Goal: Information Seeking & Learning: Learn about a topic

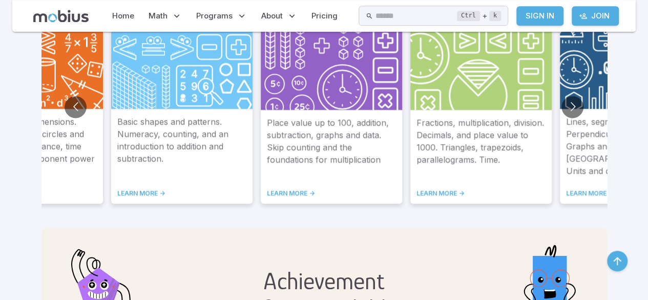
scroll to position [644, 0]
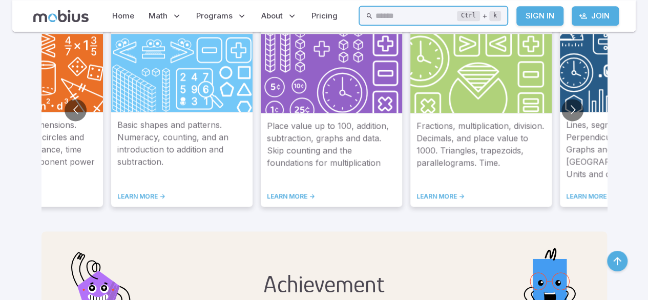
click at [429, 17] on input "text" at bounding box center [416, 16] width 82 height 20
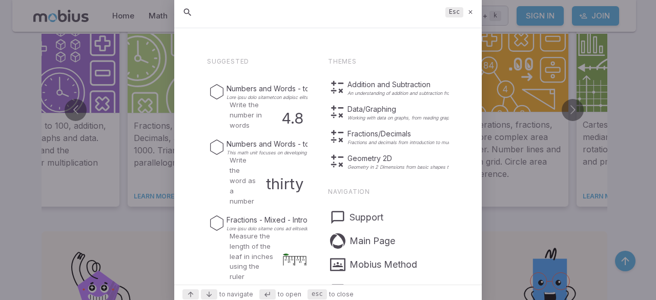
drag, startPoint x: 253, startPoint y: 140, endPoint x: 161, endPoint y: 146, distance: 91.9
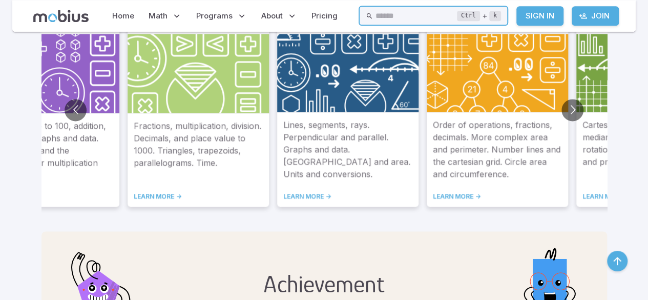
click at [438, 12] on input "text" at bounding box center [416, 16] width 82 height 20
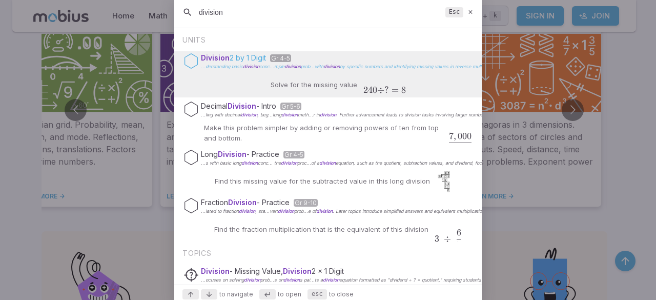
type input "division"
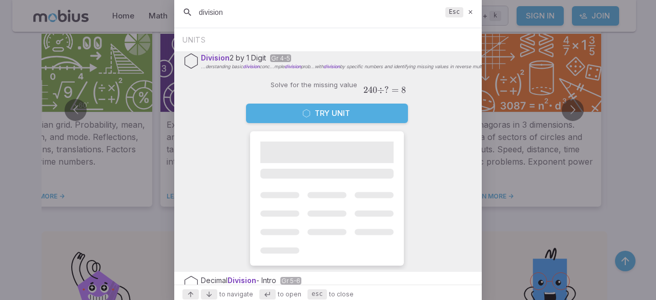
click at [328, 109] on button "Try Unit" at bounding box center [327, 113] width 162 height 19
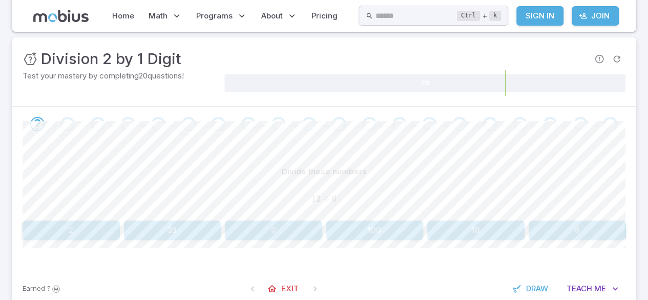
scroll to position [120, 0]
click at [93, 220] on div "Divide these numbers 12 ÷ 6 12 \div 6 12 ÷ 6 2 33 0 100 10 6" at bounding box center [324, 203] width 603 height 78
click at [83, 226] on button "2" at bounding box center [71, 231] width 97 height 19
click at [81, 223] on button "2" at bounding box center [71, 231] width 97 height 19
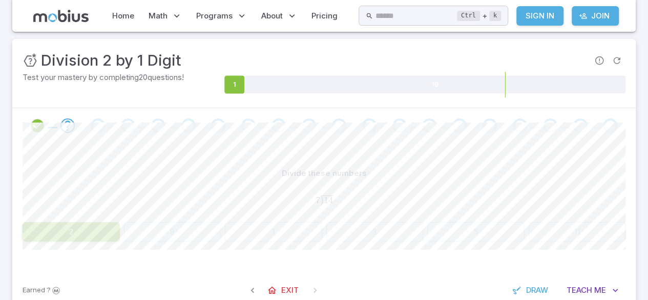
click at [81, 223] on button "2" at bounding box center [71, 231] width 97 height 19
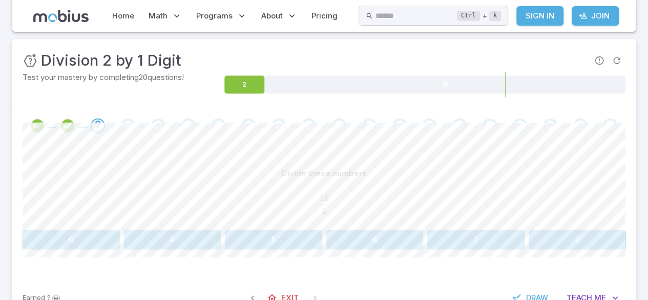
click at [564, 237] on button "2" at bounding box center [577, 239] width 97 height 19
click at [92, 233] on button "9" at bounding box center [71, 239] width 97 height 19
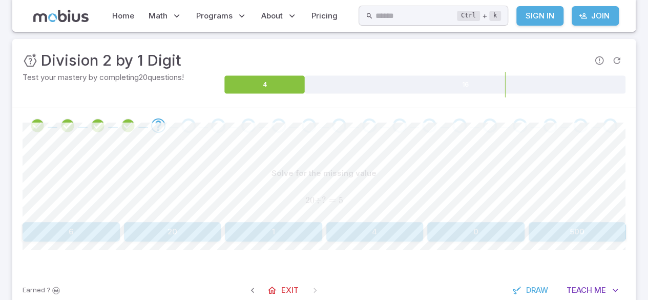
click at [393, 228] on button "4" at bounding box center [375, 231] width 97 height 19
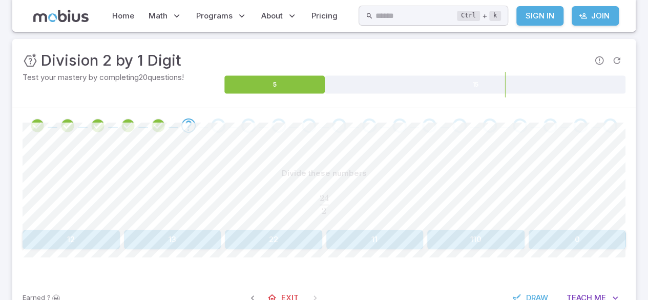
click at [52, 236] on button "12" at bounding box center [71, 239] width 97 height 19
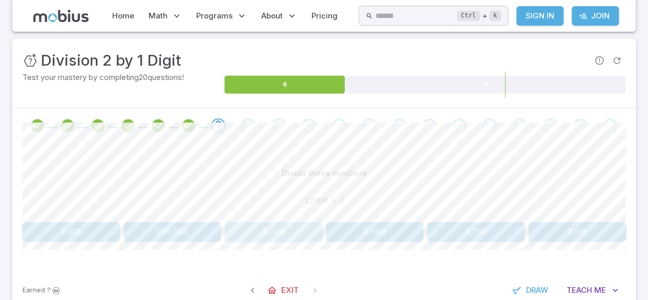
click at [282, 229] on button "3,000" at bounding box center [273, 231] width 97 height 19
click at [180, 228] on button "8" at bounding box center [172, 231] width 97 height 19
click at [274, 225] on button "2" at bounding box center [273, 231] width 97 height 19
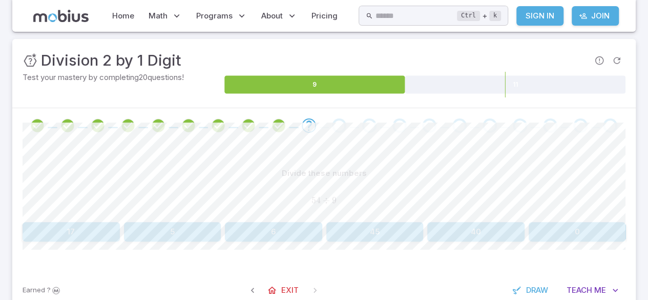
click at [261, 236] on button "6" at bounding box center [273, 231] width 97 height 19
click at [482, 226] on button "2" at bounding box center [476, 231] width 97 height 19
drag, startPoint x: 266, startPoint y: 228, endPoint x: 183, endPoint y: 230, distance: 82.5
click at [183, 230] on div "6 4 2 1 7 3" at bounding box center [324, 231] width 603 height 19
click at [183, 230] on button "4" at bounding box center [172, 231] width 97 height 19
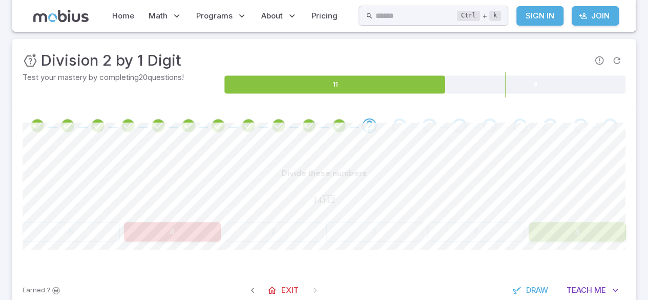
click at [553, 240] on button "3" at bounding box center [577, 231] width 97 height 19
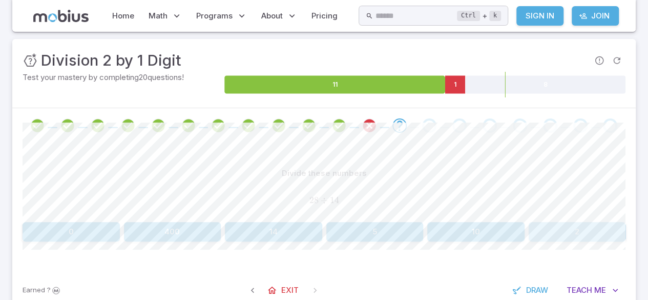
click at [558, 234] on button "2" at bounding box center [577, 231] width 97 height 19
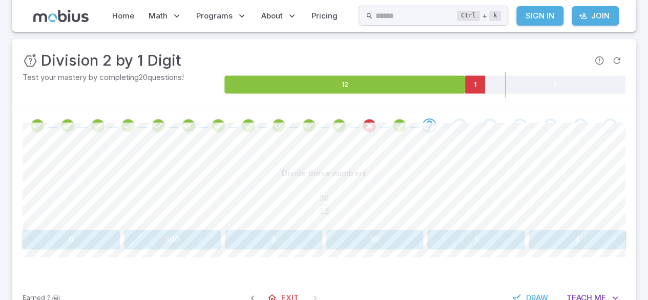
click at [283, 230] on button "3" at bounding box center [273, 239] width 97 height 19
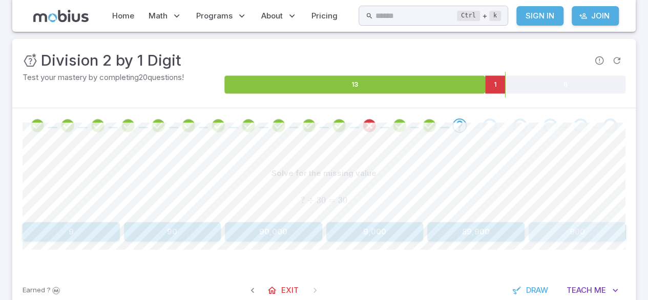
click at [563, 225] on button "900" at bounding box center [577, 231] width 97 height 19
click at [559, 228] on button "80" at bounding box center [577, 231] width 97 height 19
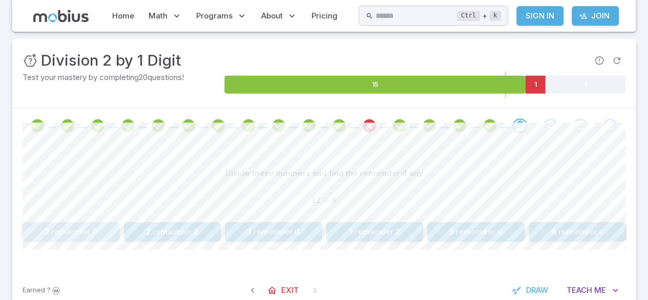
click at [89, 224] on button "2 remainder 0" at bounding box center [71, 231] width 97 height 19
click at [557, 231] on button "1 remainder 5" at bounding box center [577, 231] width 97 height 19
click at [81, 232] on button "27 remainder 1" at bounding box center [71, 231] width 97 height 19
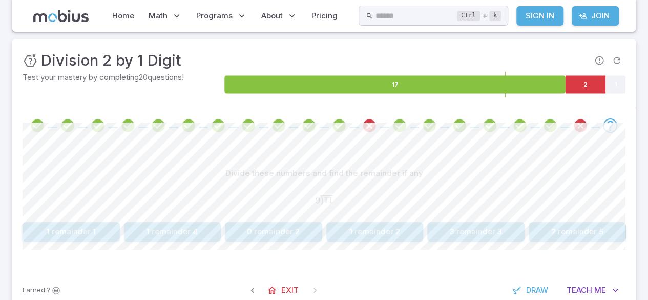
drag, startPoint x: 80, startPoint y: 230, endPoint x: 382, endPoint y: 227, distance: 302.0
click at [382, 227] on div "1 remainder 1 1 remainder 4 0 remainder 2 1 remainder 2 3 remainder 3 2 remaind…" at bounding box center [324, 231] width 603 height 19
drag, startPoint x: 382, startPoint y: 227, endPoint x: 375, endPoint y: 226, distance: 7.7
click at [375, 226] on button "1 remainder 2" at bounding box center [375, 231] width 97 height 19
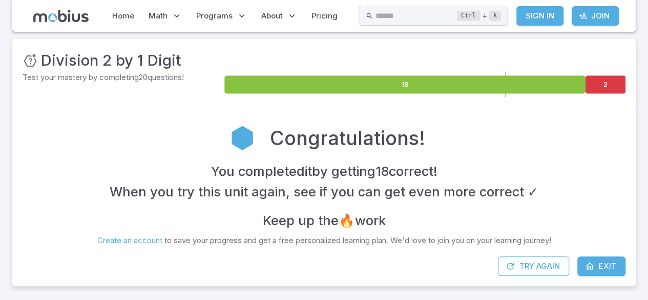
drag, startPoint x: 477, startPoint y: 170, endPoint x: 420, endPoint y: 188, distance: 59.3
click at [420, 188] on h4 "When you try this unit again, see if you can get even more correct ✓" at bounding box center [324, 191] width 429 height 21
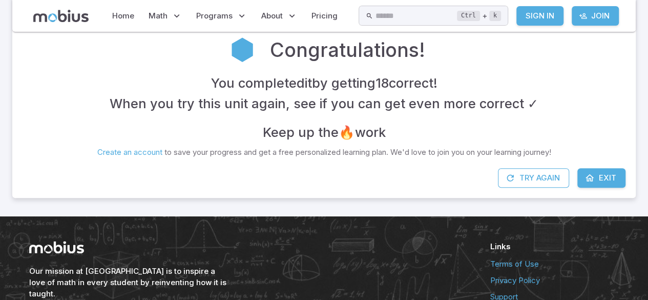
scroll to position [206, 0]
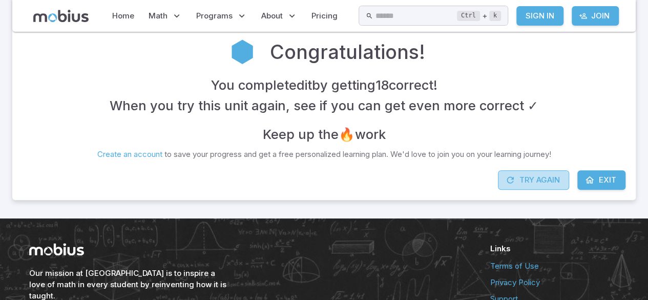
click at [545, 178] on button "Try Again" at bounding box center [533, 179] width 71 height 19
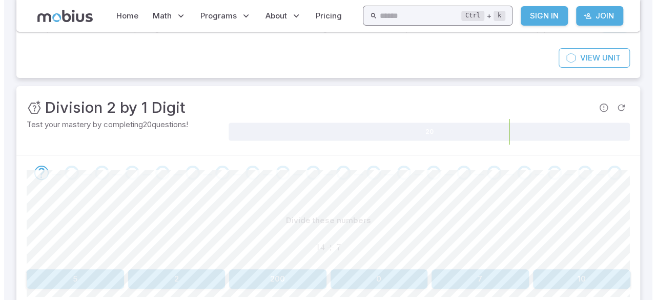
scroll to position [70, 0]
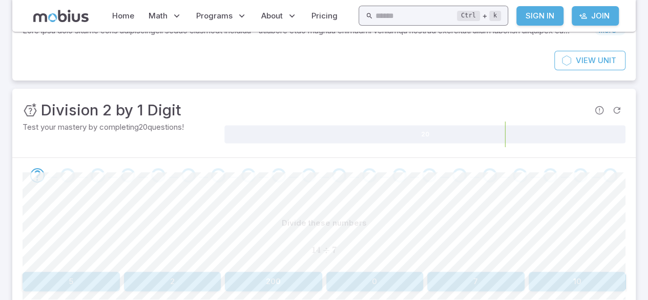
click at [435, 11] on input "text" at bounding box center [416, 16] width 82 height 20
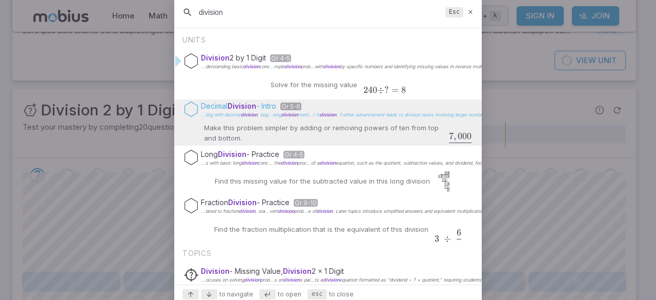
type input "division"
click at [238, 115] on span "...ling with decimal division" at bounding box center [229, 115] width 56 height 6
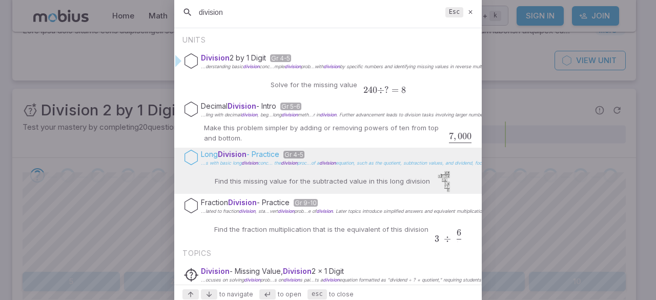
click at [288, 163] on span "division" at bounding box center [289, 163] width 16 height 6
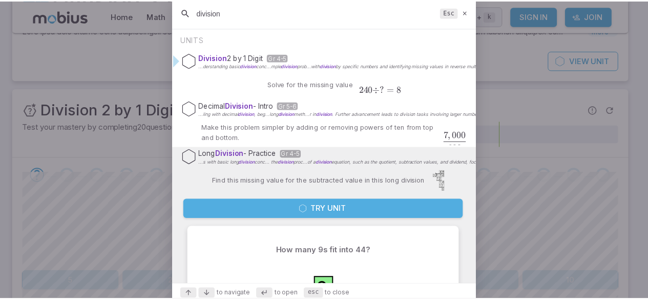
scroll to position [80, 0]
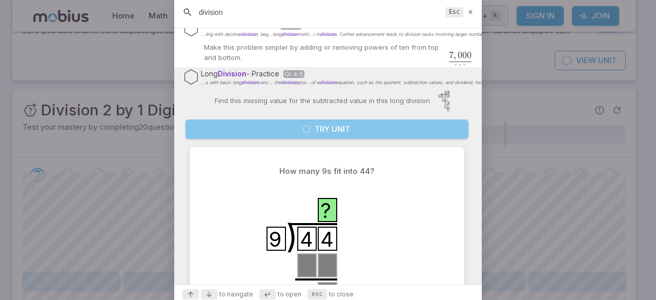
click at [332, 129] on button "Try Unit" at bounding box center [327, 128] width 283 height 19
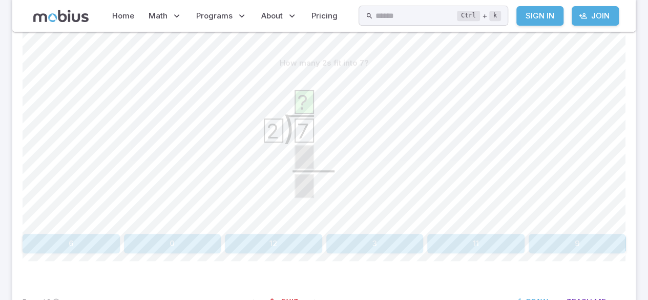
scroll to position [232, 0]
click at [302, 155] on icon at bounding box center [304, 155] width 18 height 23
click at [305, 99] on text "?" at bounding box center [302, 100] width 11 height 25
drag, startPoint x: 305, startPoint y: 101, endPoint x: 285, endPoint y: 101, distance: 19.5
click at [285, 101] on icon ") 7 2 ?" at bounding box center [325, 148] width 154 height 154
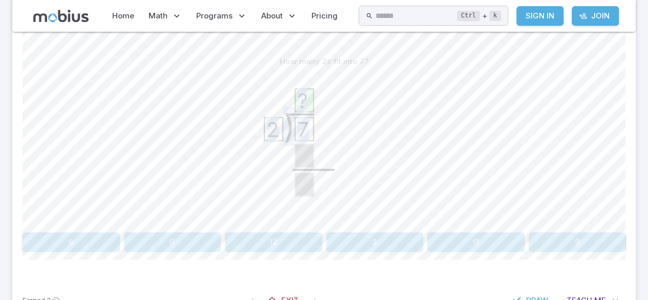
click at [330, 122] on icon ") 7 2 ?" at bounding box center [325, 148] width 154 height 154
click at [368, 242] on button "3" at bounding box center [375, 241] width 97 height 19
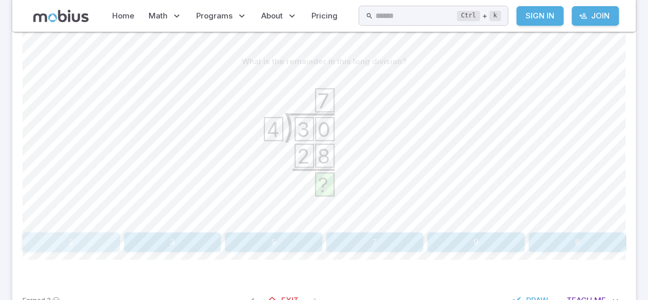
click at [76, 241] on button "2" at bounding box center [71, 241] width 97 height 19
click at [70, 241] on button "18" at bounding box center [71, 241] width 97 height 19
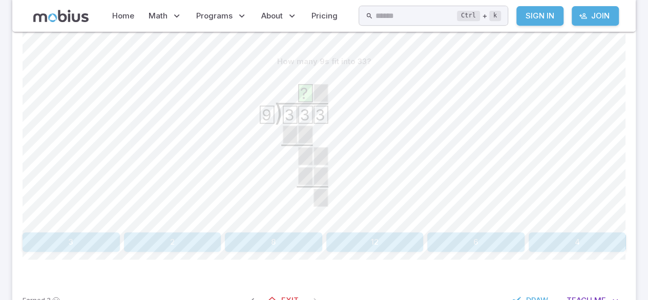
click at [79, 239] on button "3" at bounding box center [71, 241] width 97 height 19
click at [373, 239] on button "4" at bounding box center [375, 241] width 97 height 19
click at [491, 238] on button "32" at bounding box center [476, 241] width 97 height 19
click at [232, 184] on div ") 1 0 1 2 5 0 1 0 0 1 0 ?" at bounding box center [324, 149] width 603 height 157
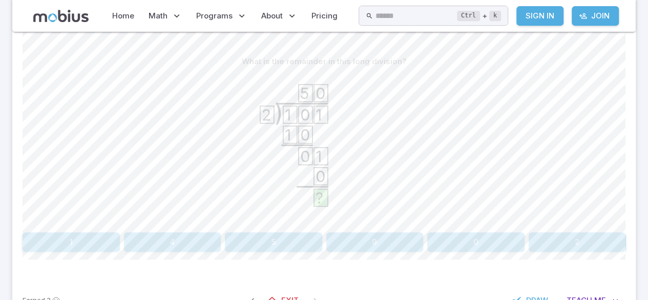
click at [334, 171] on icon ") 1 0 1 2 5 0 1 0 0 1 0 ?" at bounding box center [325, 148] width 154 height 154
click at [59, 238] on button "1" at bounding box center [71, 241] width 97 height 19
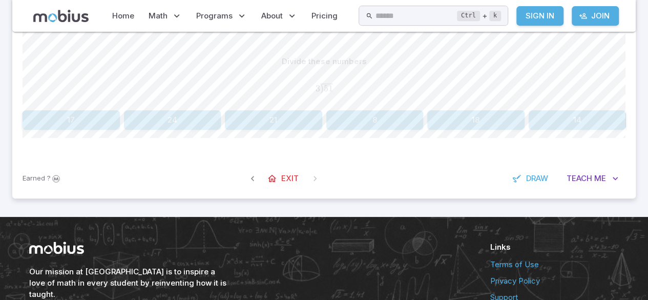
click at [81, 108] on div "Divide these numbers 3 ) 51 ‾ 3\overline{\smash{)}51} 3 ) 51 17 24 21 8 18 14" at bounding box center [324, 91] width 603 height 78
click at [83, 120] on button "17" at bounding box center [71, 119] width 97 height 19
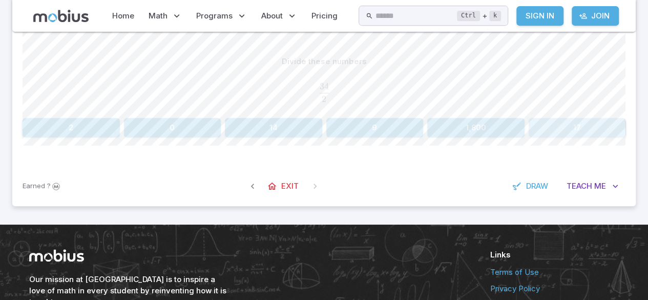
click at [562, 123] on button "17" at bounding box center [577, 127] width 97 height 19
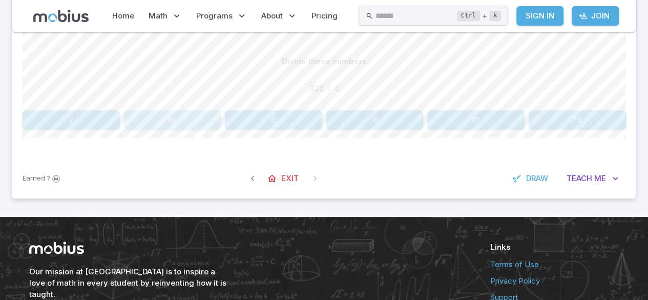
click at [175, 121] on button "83" at bounding box center [172, 119] width 97 height 19
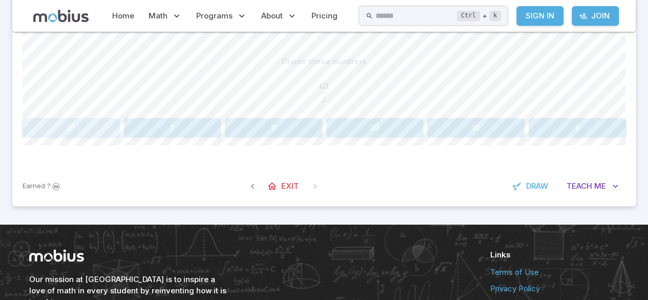
click at [98, 129] on button "21" at bounding box center [71, 127] width 97 height 19
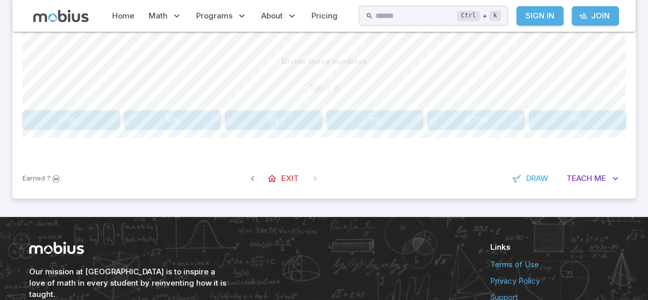
click at [283, 115] on button "95" at bounding box center [273, 119] width 97 height 19
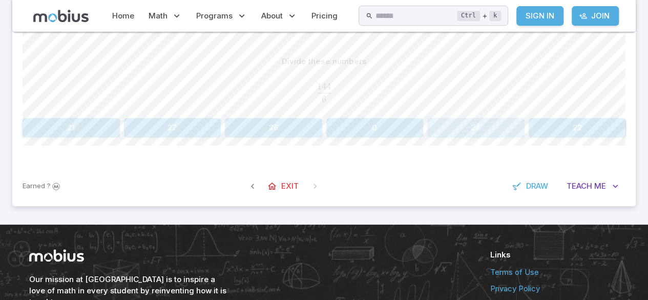
click at [464, 127] on button "24" at bounding box center [476, 127] width 97 height 19
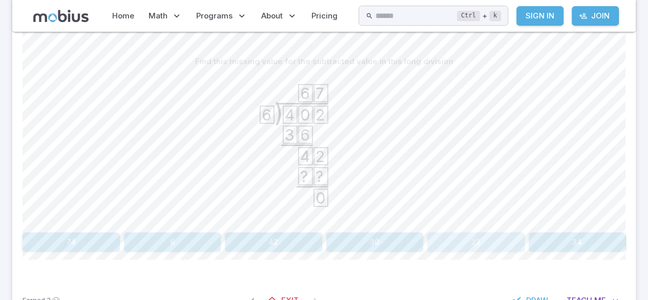
click at [460, 250] on button "22" at bounding box center [476, 241] width 97 height 19
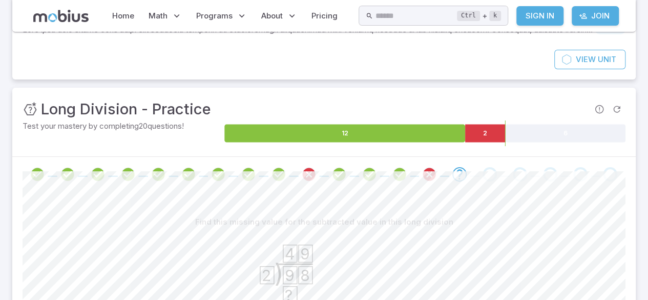
scroll to position [71, 0]
click at [490, 131] on icon at bounding box center [485, 134] width 40 height 18
drag, startPoint x: 493, startPoint y: 132, endPoint x: 469, endPoint y: 138, distance: 24.7
click at [469, 138] on icon at bounding box center [485, 134] width 40 height 18
click at [474, 130] on icon at bounding box center [485, 134] width 40 height 18
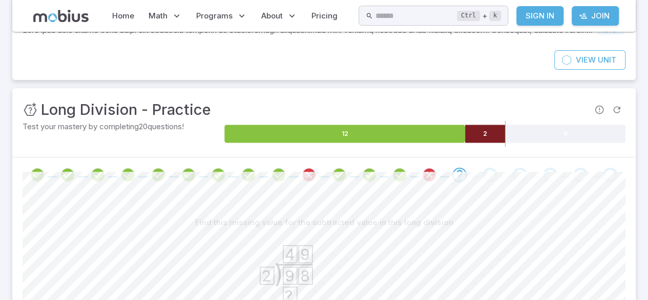
drag, startPoint x: 452, startPoint y: 215, endPoint x: 365, endPoint y: 215, distance: 86.6
click at [365, 215] on div "Find this missing value for the subtracted value in this long division" at bounding box center [324, 222] width 603 height 19
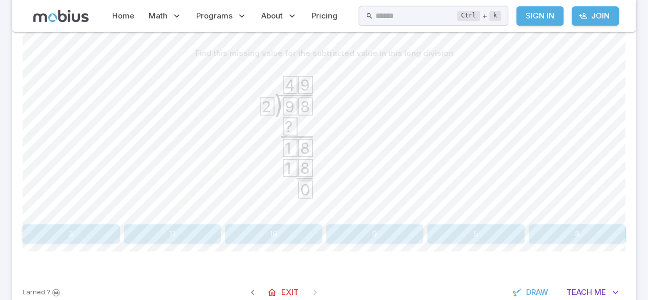
scroll to position [240, 0]
click at [565, 236] on button "8" at bounding box center [577, 233] width 97 height 19
click at [566, 231] on button "0" at bounding box center [577, 233] width 97 height 19
click at [191, 228] on button "68" at bounding box center [172, 233] width 97 height 19
click at [186, 230] on button "343" at bounding box center [172, 233] width 97 height 19
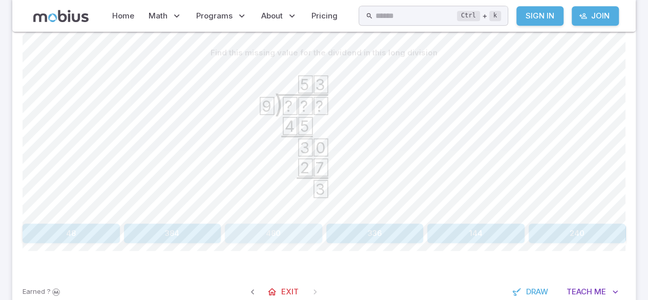
click at [282, 230] on button "480" at bounding box center [273, 233] width 97 height 19
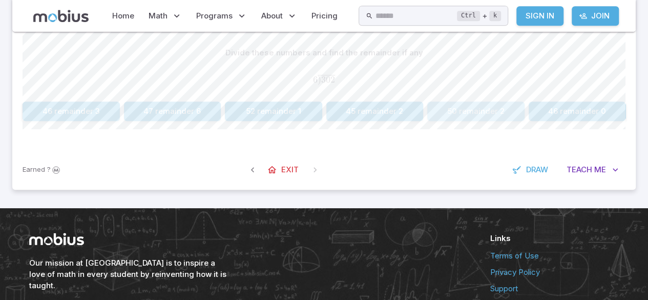
click at [474, 104] on button "50 remainder 2" at bounding box center [476, 111] width 97 height 19
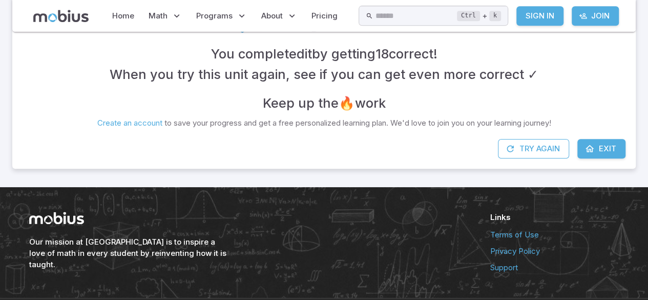
scroll to position [236, 0]
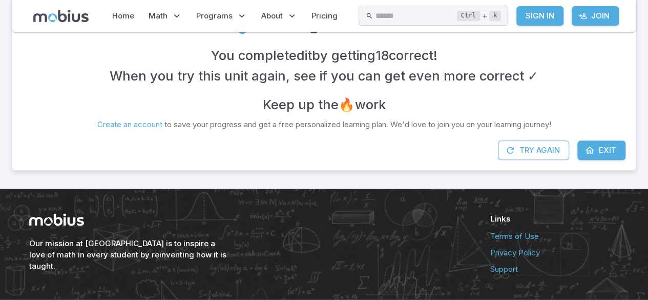
click at [599, 149] on span "Exit" at bounding box center [607, 150] width 17 height 11
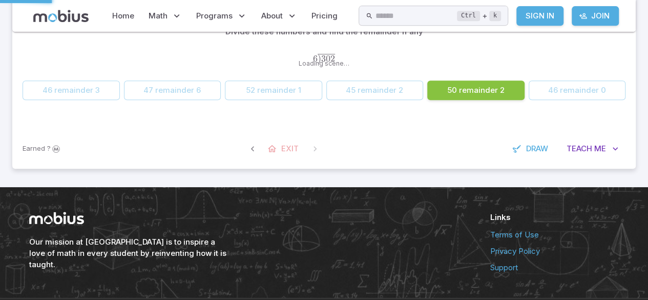
scroll to position [124, 0]
